Goal: Navigation & Orientation: Find specific page/section

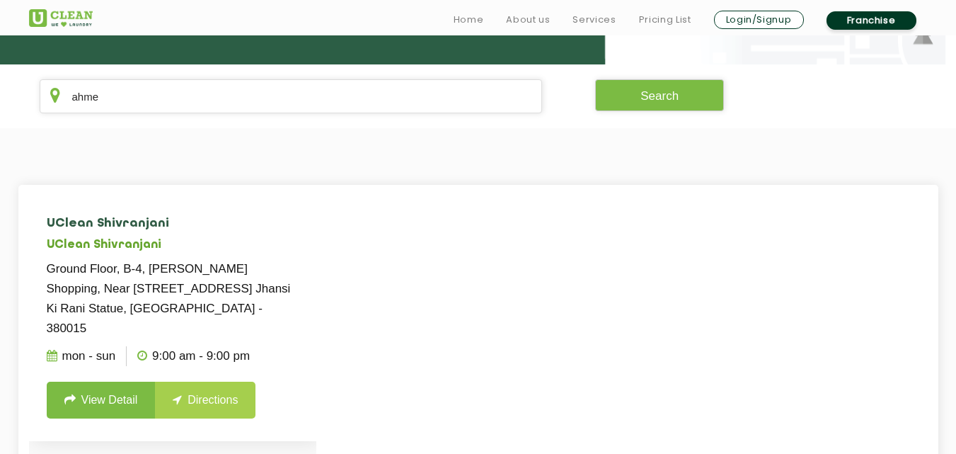
scroll to position [297, 0]
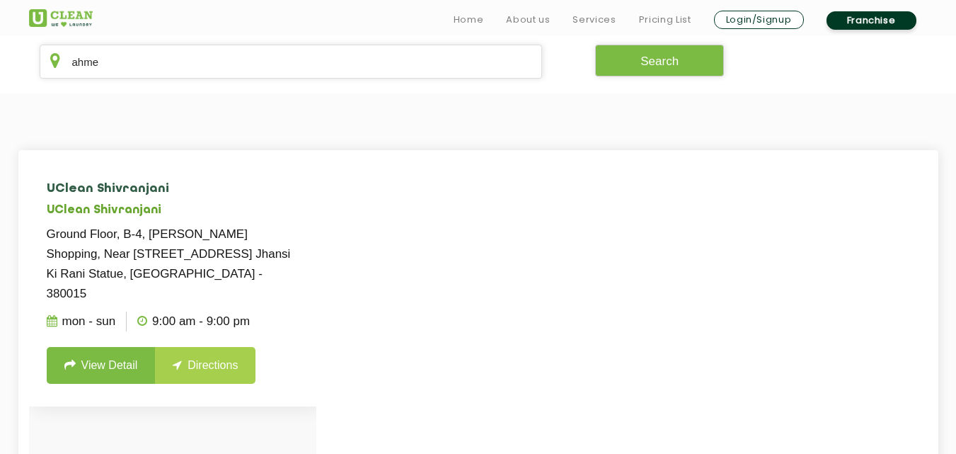
type input "ahme"
click at [185, 347] on link "Directions" at bounding box center [205, 365] width 101 height 37
click at [124, 210] on h5 "UClean Shivranjani" at bounding box center [173, 210] width 252 height 13
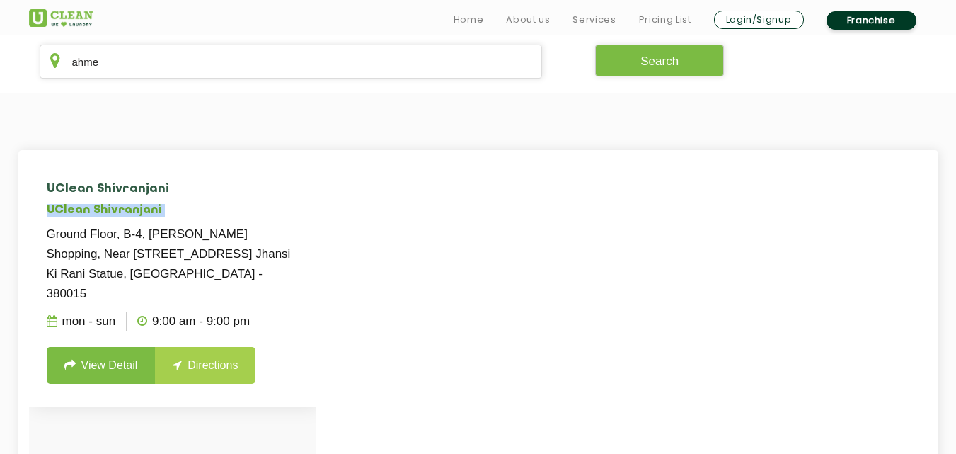
click at [124, 210] on h5 "UClean Shivranjani" at bounding box center [173, 210] width 252 height 13
copy h5 "UClean Shivranjani"
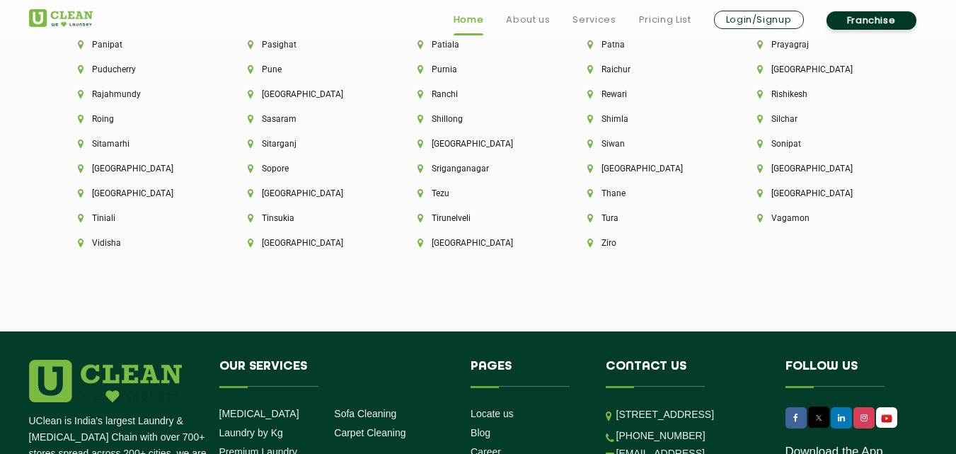
scroll to position [4021, 0]
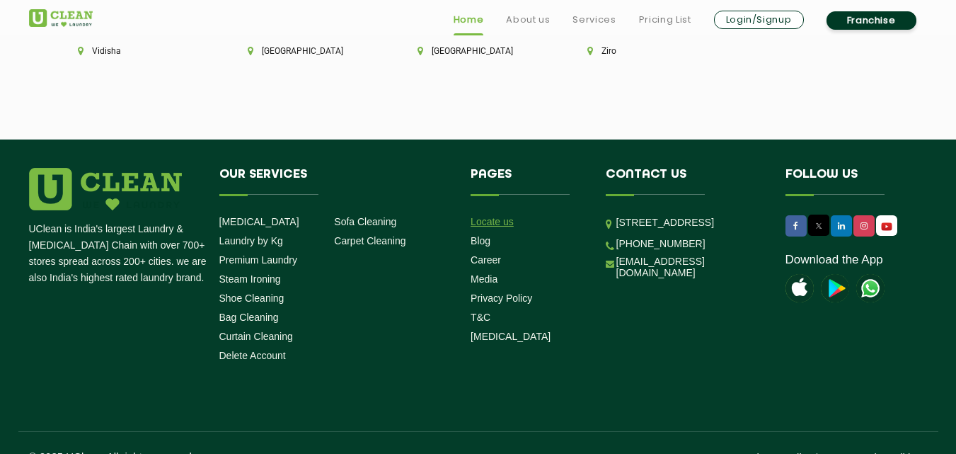
click at [503, 216] on link "Locate us" at bounding box center [492, 221] width 43 height 11
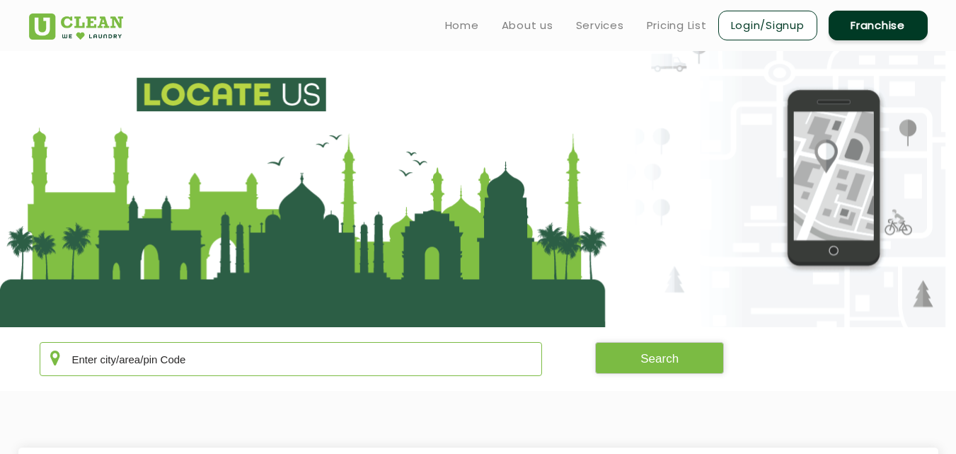
click at [182, 356] on input "text" at bounding box center [291, 359] width 503 height 34
type input "[PERSON_NAME]"
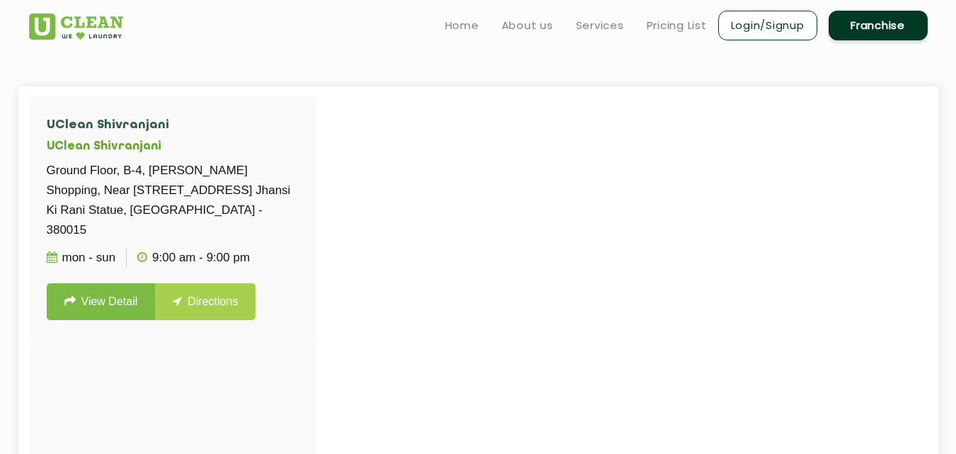
scroll to position [354, 0]
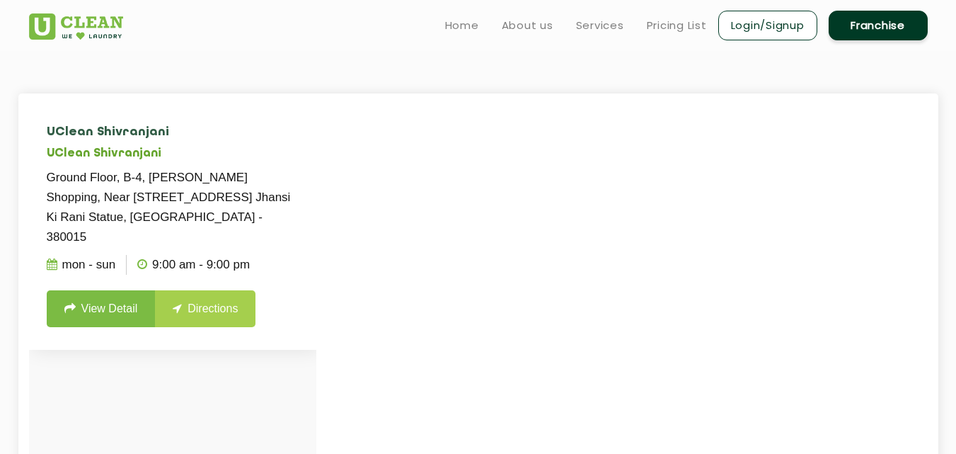
click at [109, 124] on li "UClean Shivranjani UClean Shivranjani Ground Floor, B-4, [PERSON_NAME] Shopping…" at bounding box center [172, 227] width 287 height 246
copy h4 "UClean Shivranjani"
